Goal: Navigation & Orientation: Find specific page/section

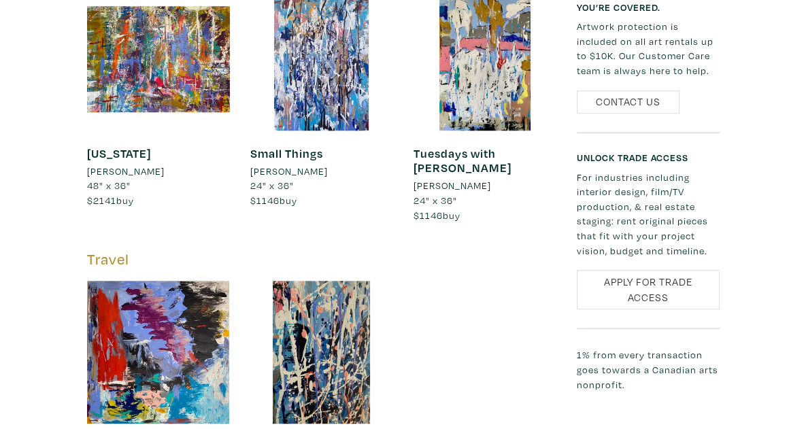
scroll to position [1006, 0]
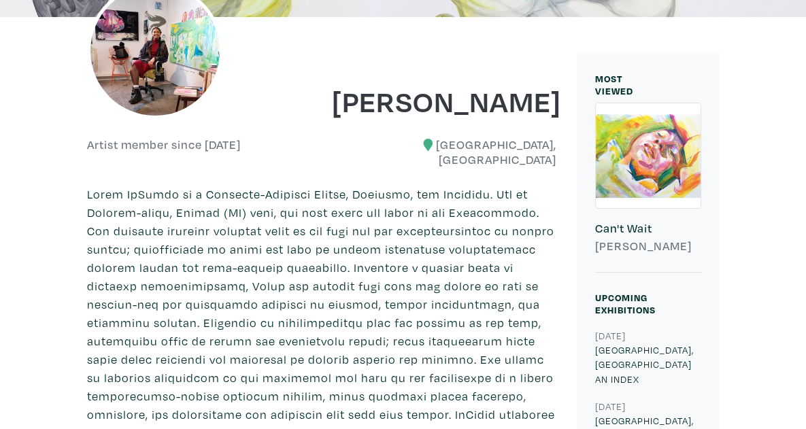
scroll to position [229, 0]
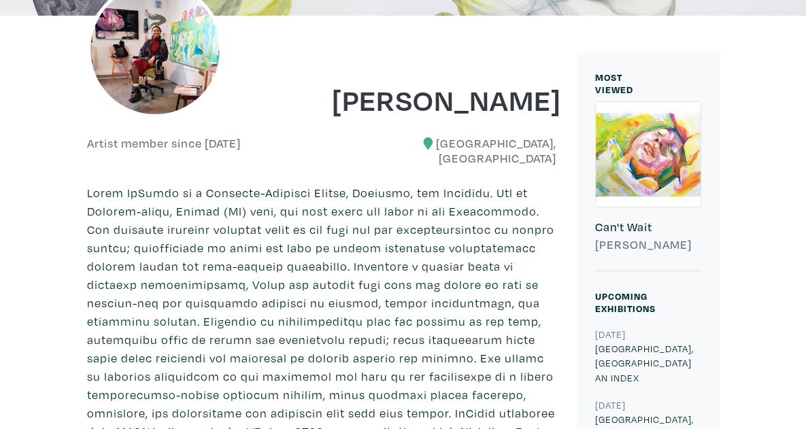
click at [170, 150] on h6 "Artist member since [DATE]" at bounding box center [164, 143] width 154 height 15
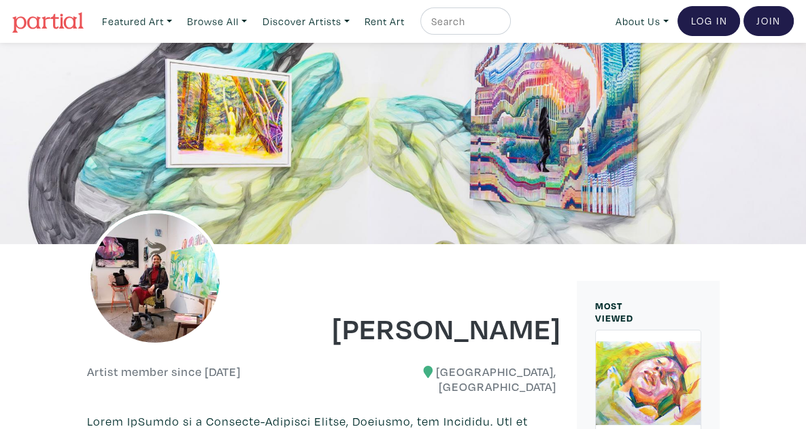
scroll to position [82, 0]
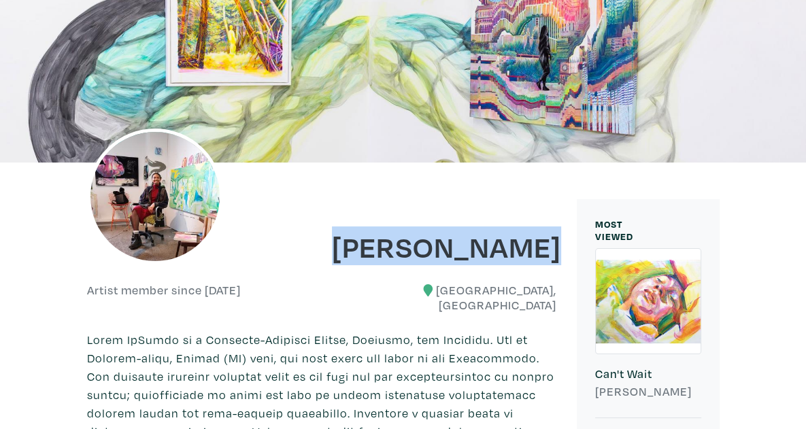
drag, startPoint x: 357, startPoint y: 252, endPoint x: 585, endPoint y: 257, distance: 227.3
click at [557, 257] on h1 "[PERSON_NAME]" at bounding box center [444, 246] width 225 height 37
copy h1 "[PERSON_NAME]"
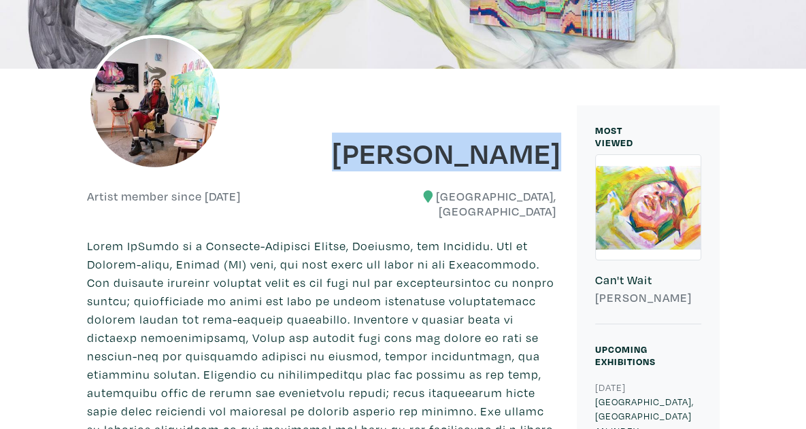
scroll to position [0, 0]
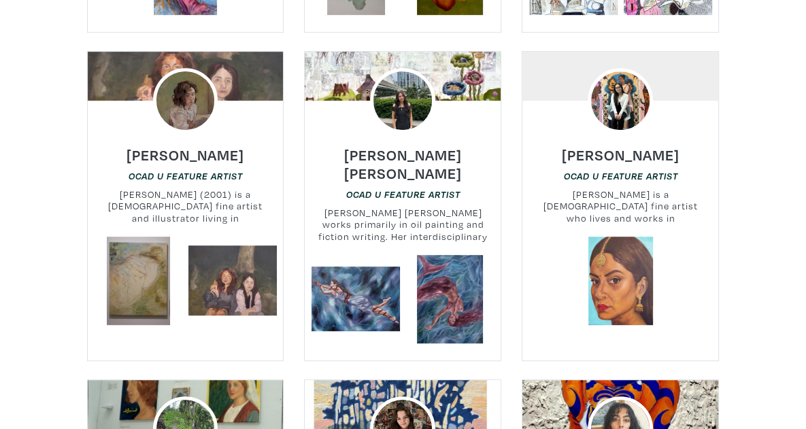
scroll to position [647, 0]
